Goal: Navigation & Orientation: Find specific page/section

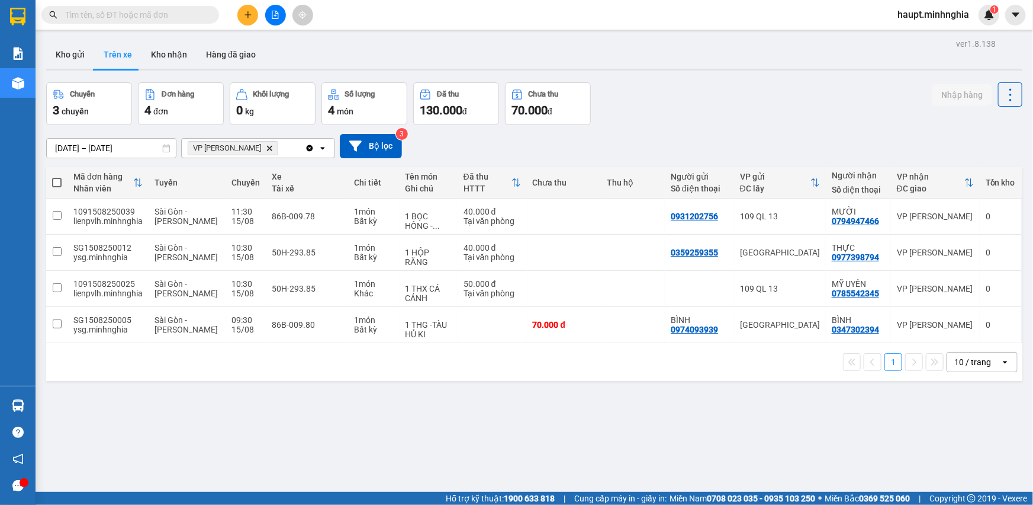
click at [486, 45] on div "Kho gửi Trên xe Kho nhận Hàng đã giao" at bounding box center [534, 55] width 977 height 31
